Goal: Find specific page/section: Find specific page/section

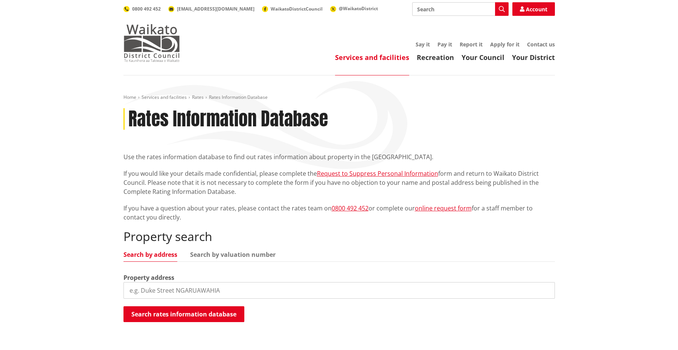
click at [152, 51] on img at bounding box center [152, 43] width 57 height 38
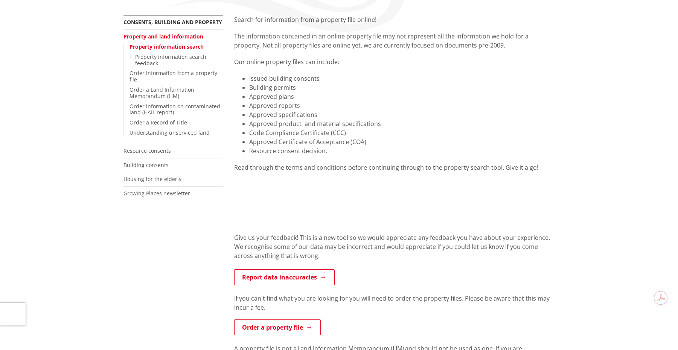
scroll to position [186, 0]
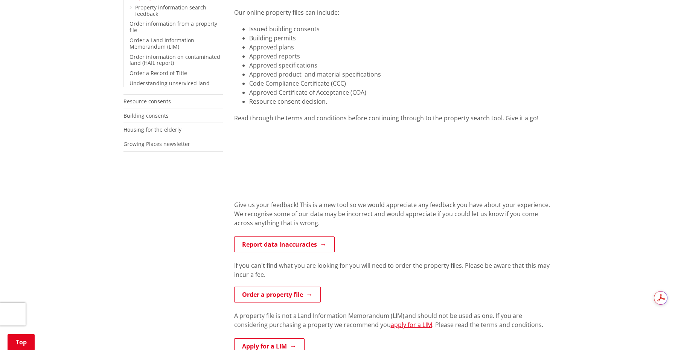
click at [366, 202] on div "Give us your feedback! This is a new tool so we would appreciate any feedback y…" at bounding box center [394, 218] width 321 height 36
click at [392, 209] on div "Give us your feedback! This is a new tool so we would appreciate any feedback y…" at bounding box center [394, 218] width 321 height 36
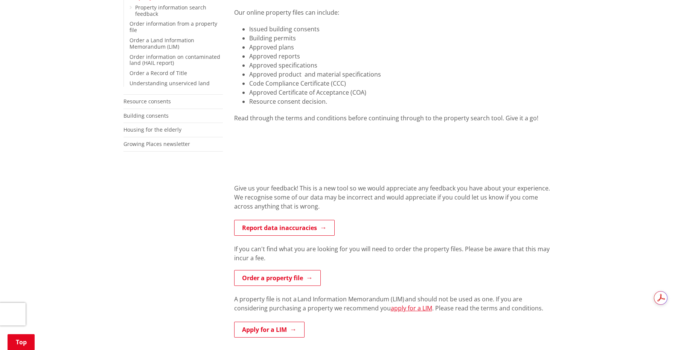
click at [110, 248] on div "Home Services and facilities Consents, building and property Property and land …" at bounding box center [339, 186] width 678 height 594
